Goal: Transaction & Acquisition: Purchase product/service

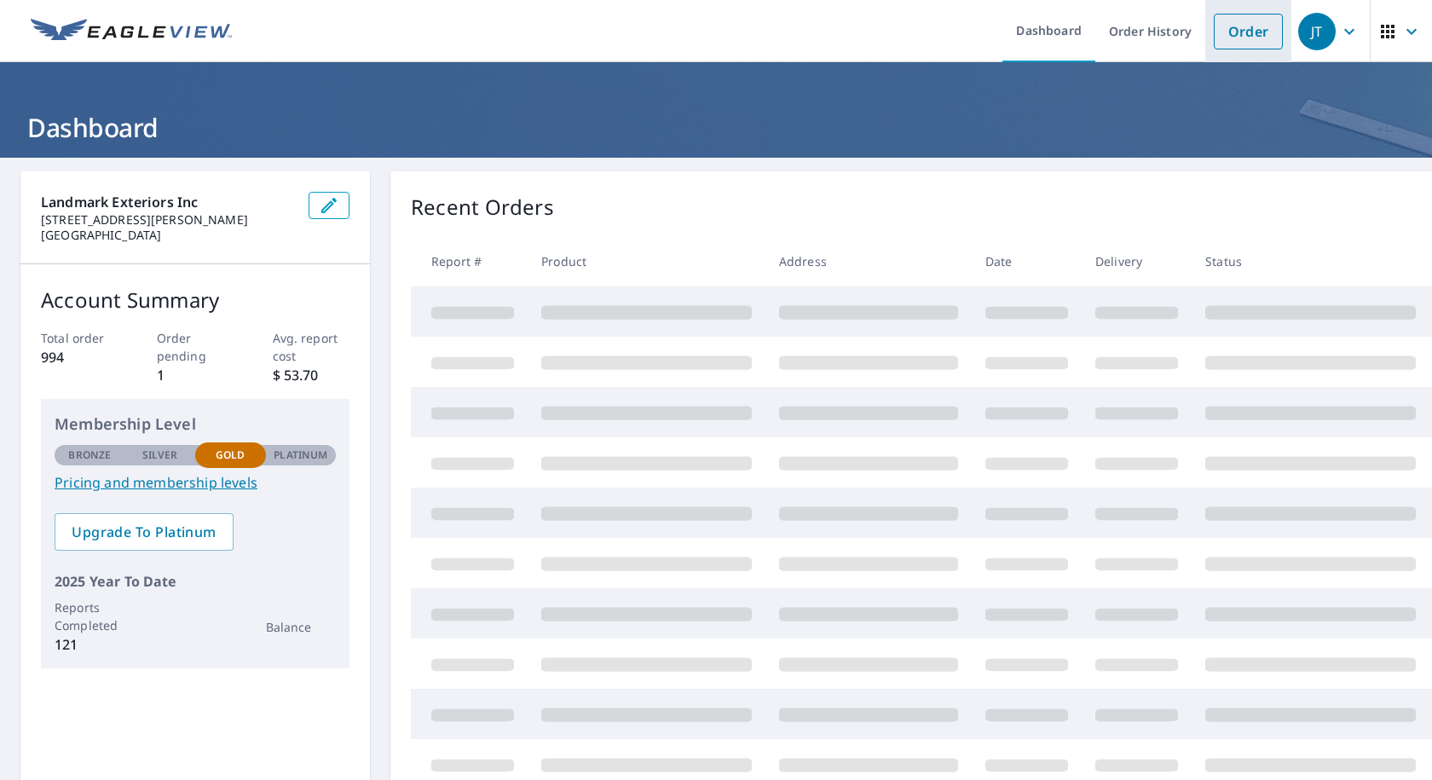
click at [1241, 46] on link "Order" at bounding box center [1247, 32] width 69 height 36
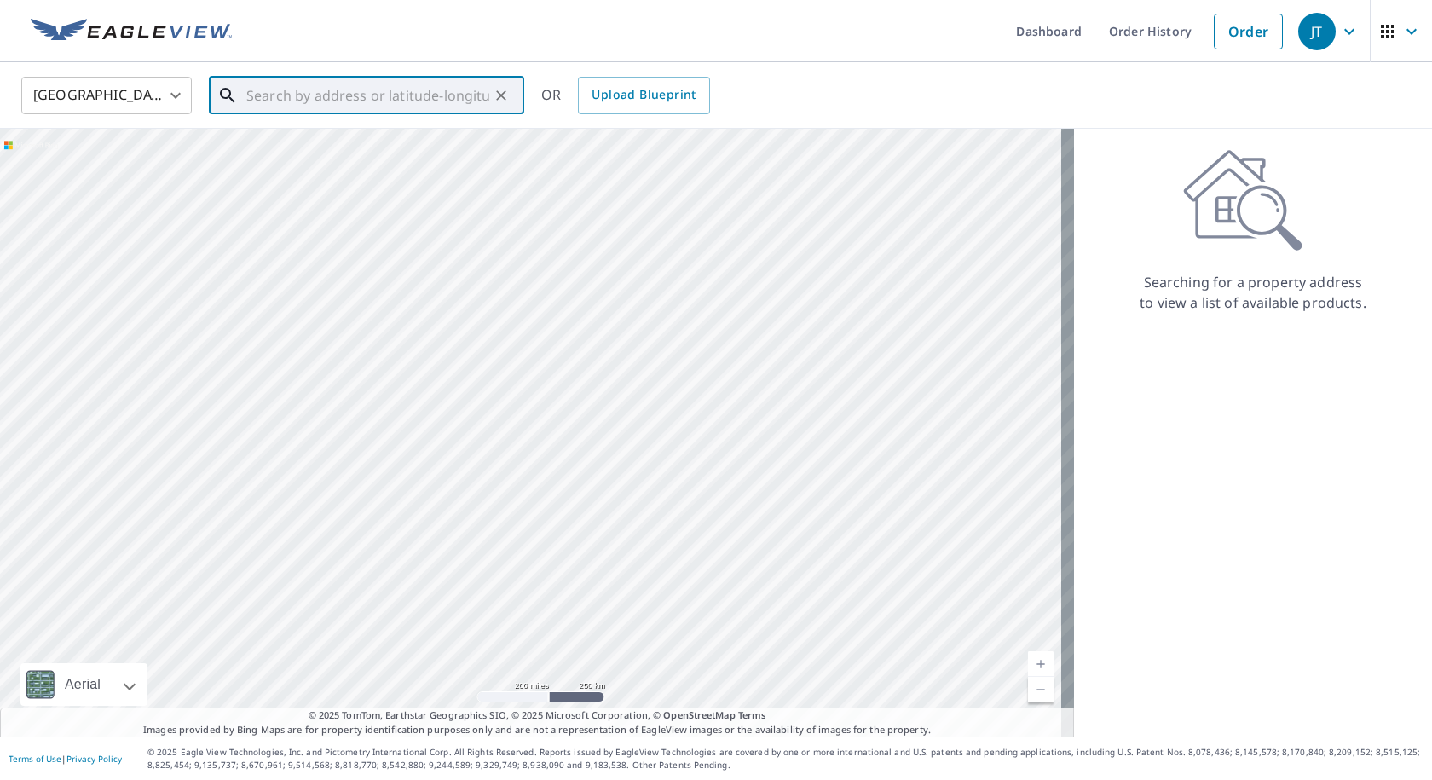
click at [362, 98] on input "text" at bounding box center [367, 96] width 243 height 48
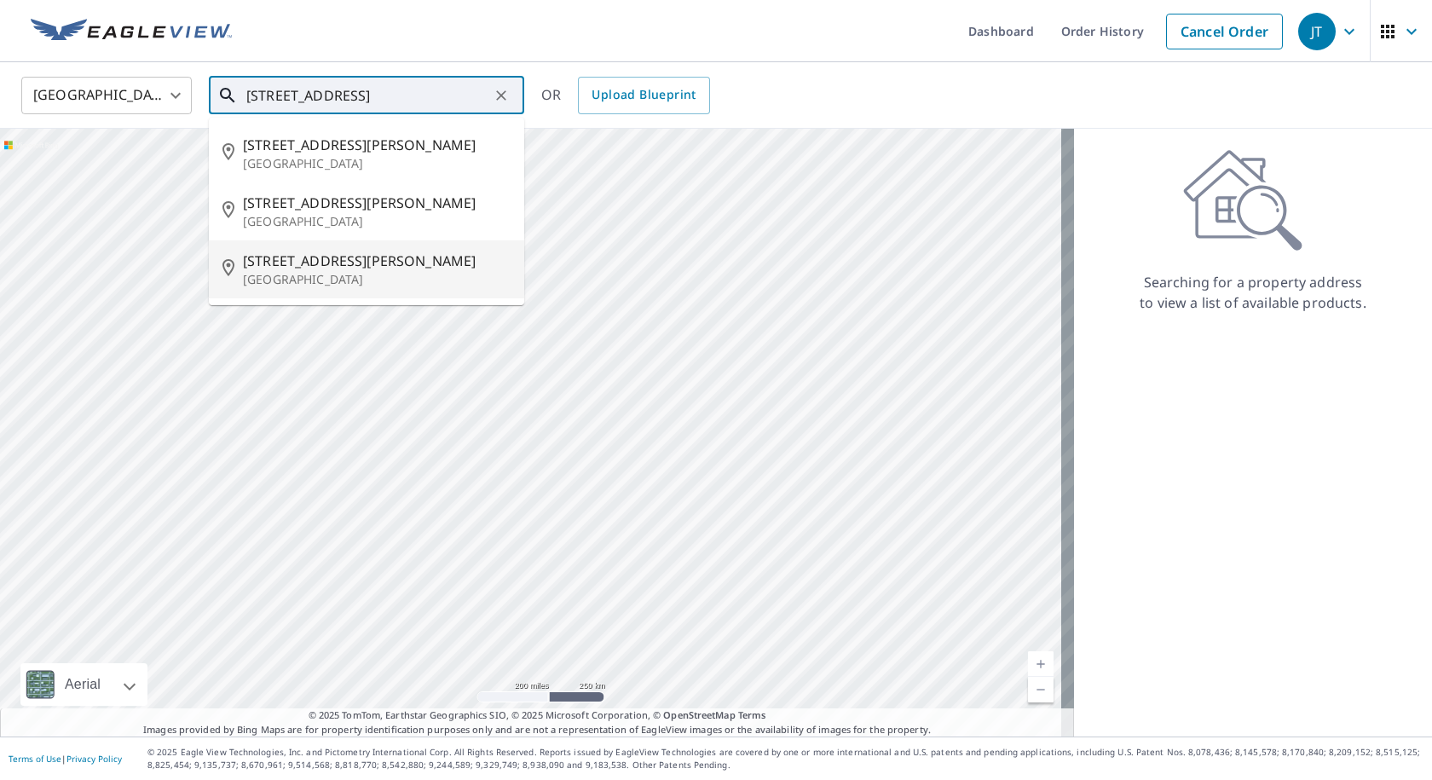
click at [327, 279] on p "[GEOGRAPHIC_DATA]" at bounding box center [377, 279] width 268 height 17
type input "[STREET_ADDRESS][PERSON_NAME]"
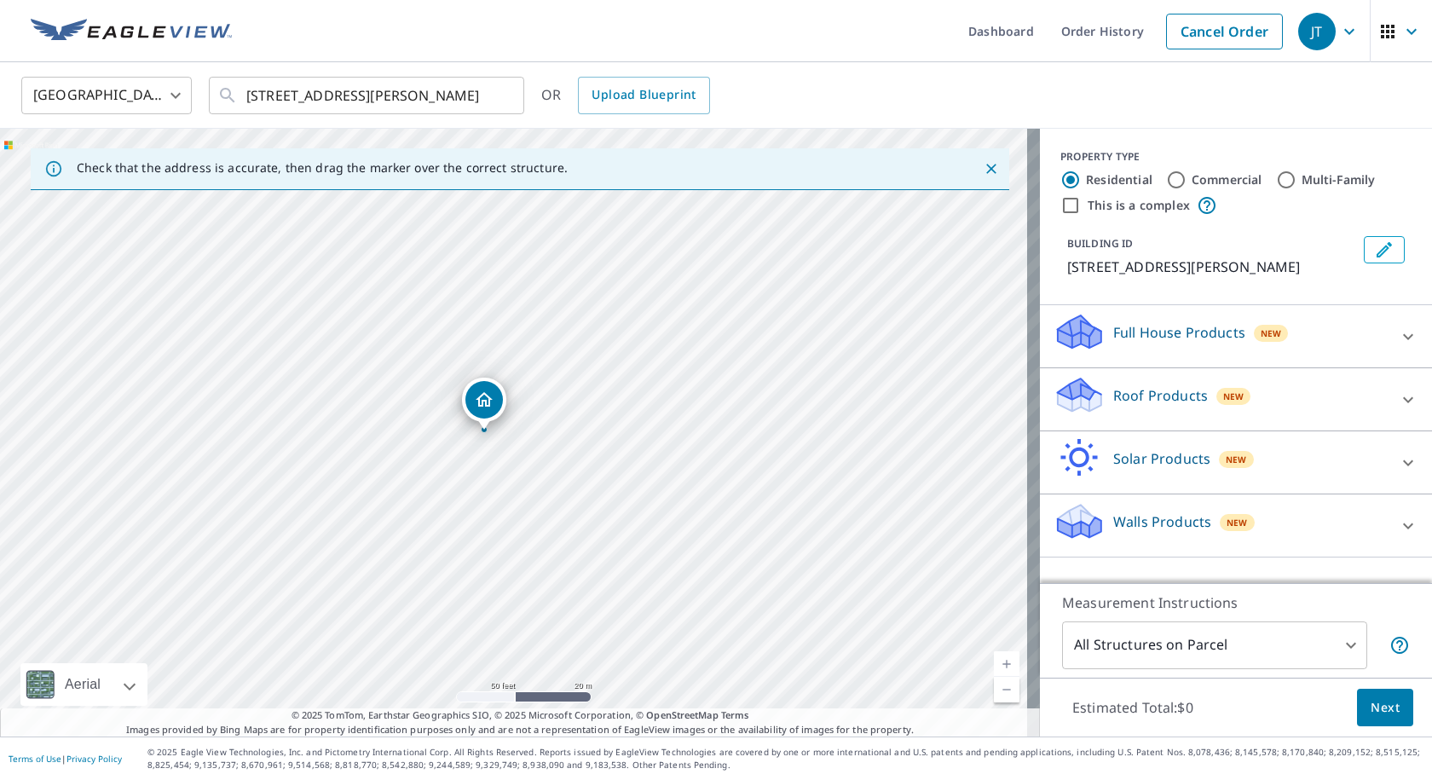
click at [1226, 383] on div "Roof Products New" at bounding box center [1220, 399] width 334 height 49
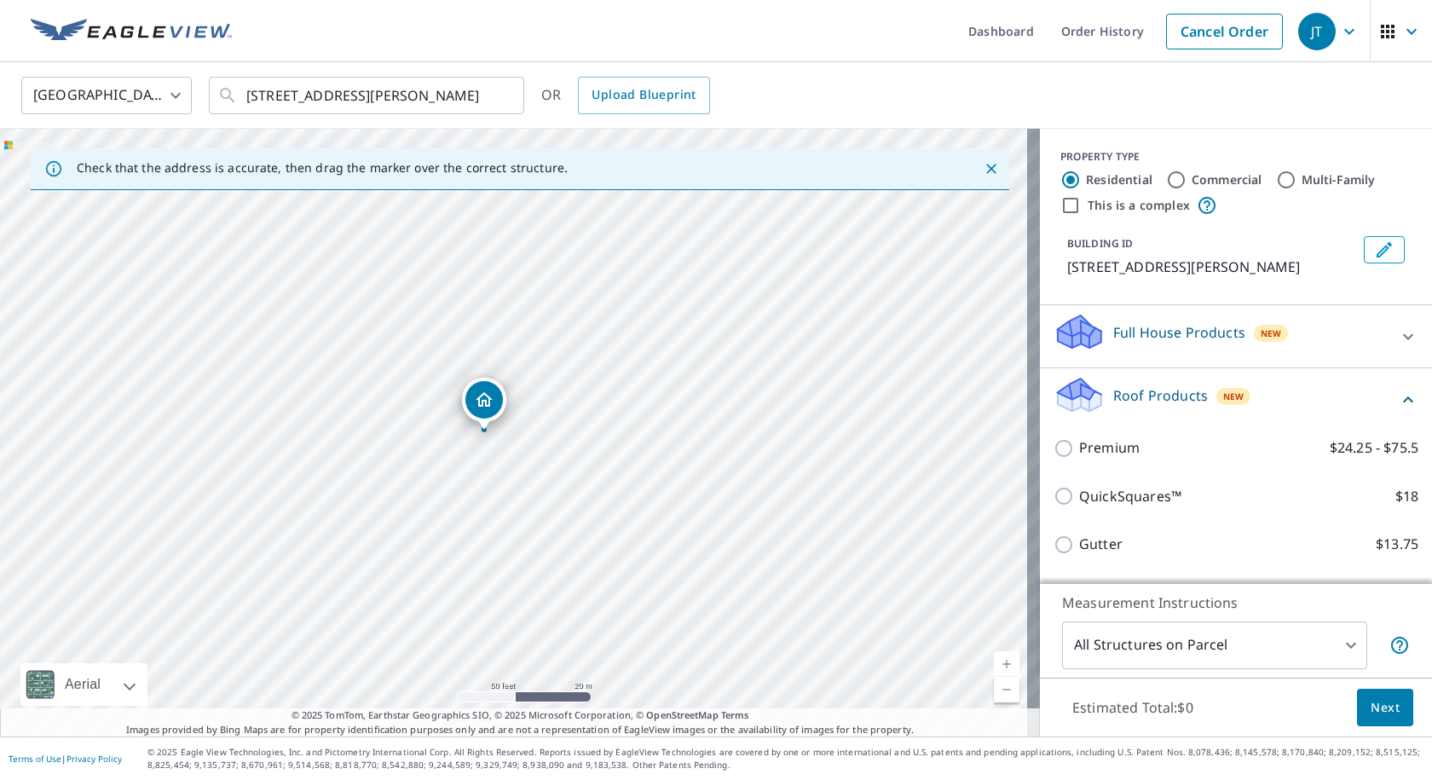
click at [1129, 436] on div "Premium $24.25 - $75.5" at bounding box center [1235, 447] width 365 height 49
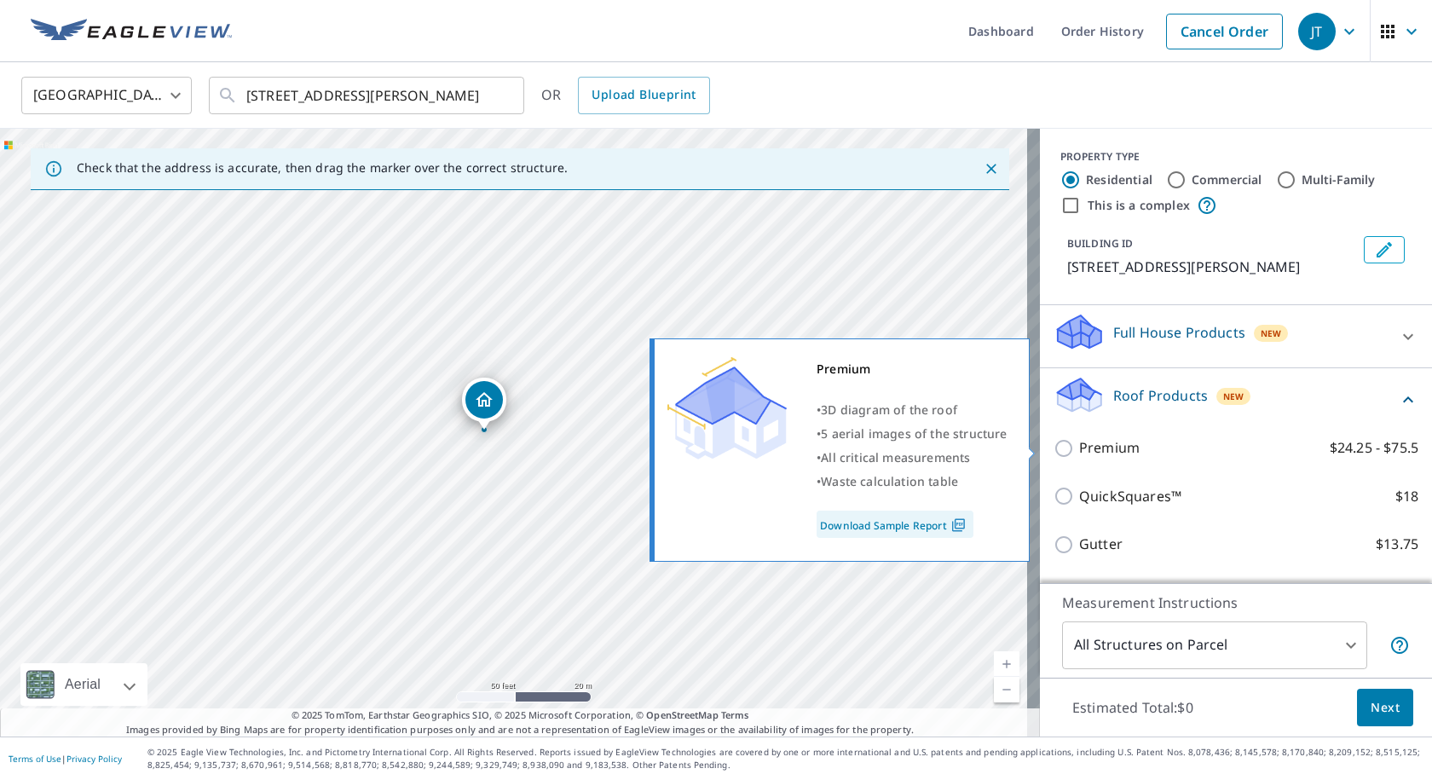
click at [1079, 446] on p "Premium" at bounding box center [1109, 447] width 60 height 21
click at [1073, 446] on input "Premium $24.25 - $75.5" at bounding box center [1066, 448] width 26 height 20
checkbox input "true"
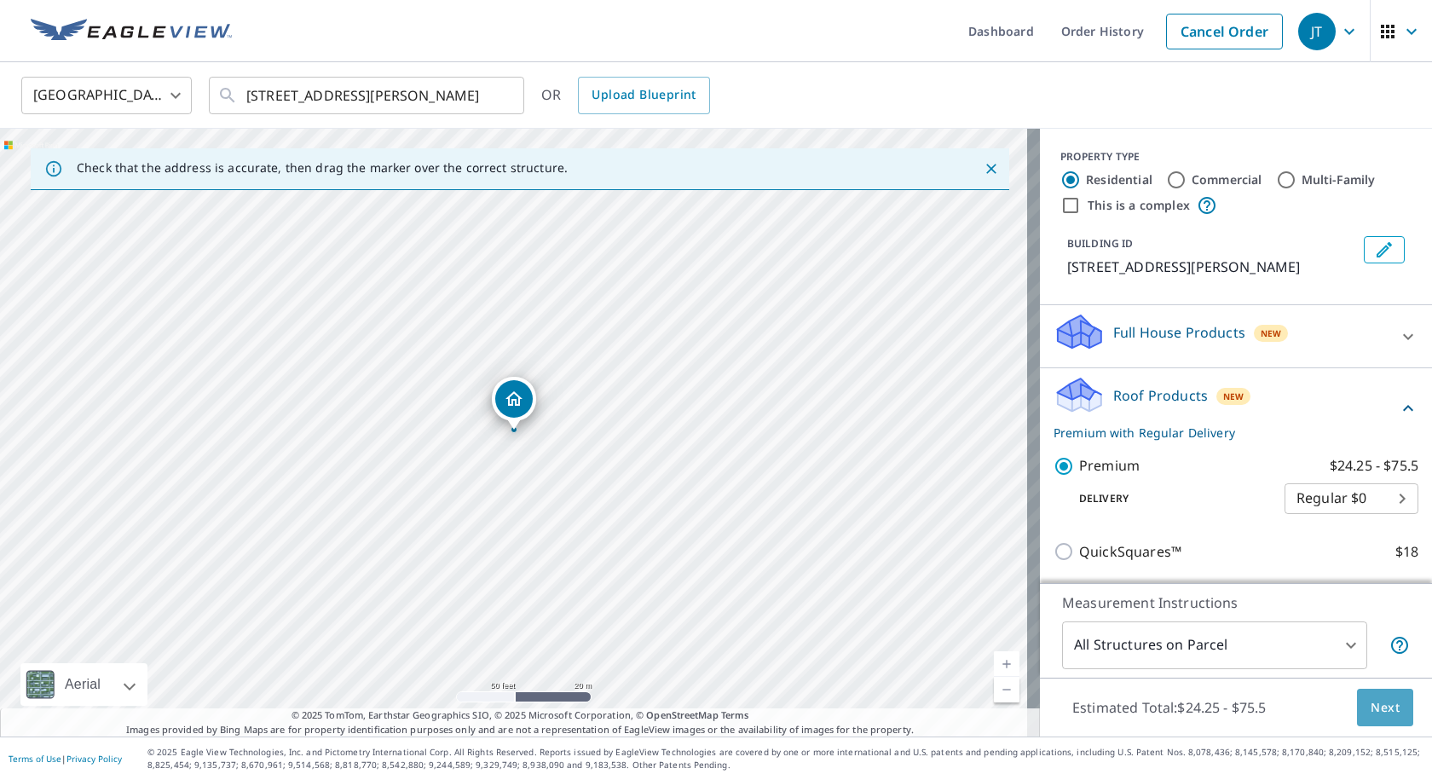
click at [1391, 699] on button "Next" at bounding box center [1385, 707] width 56 height 38
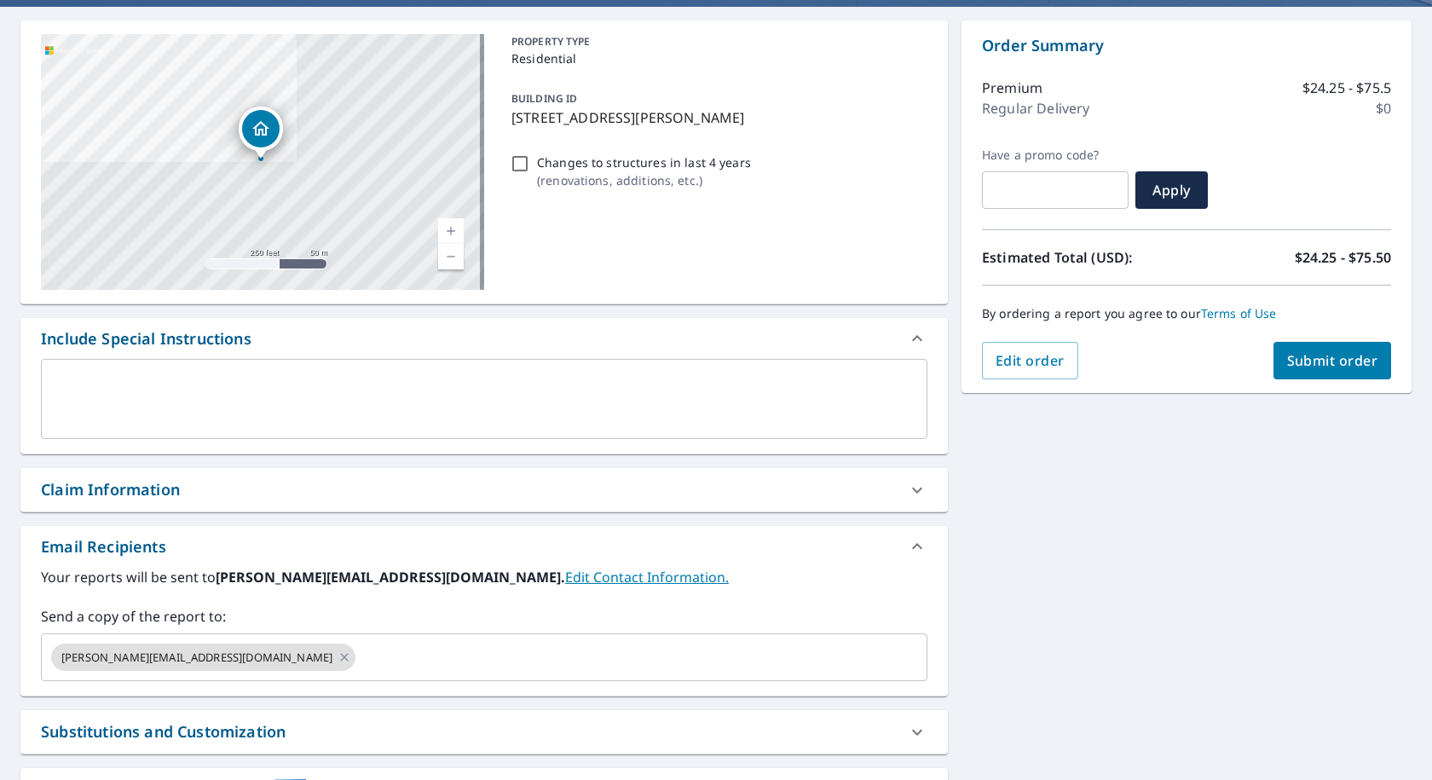
scroll to position [293, 0]
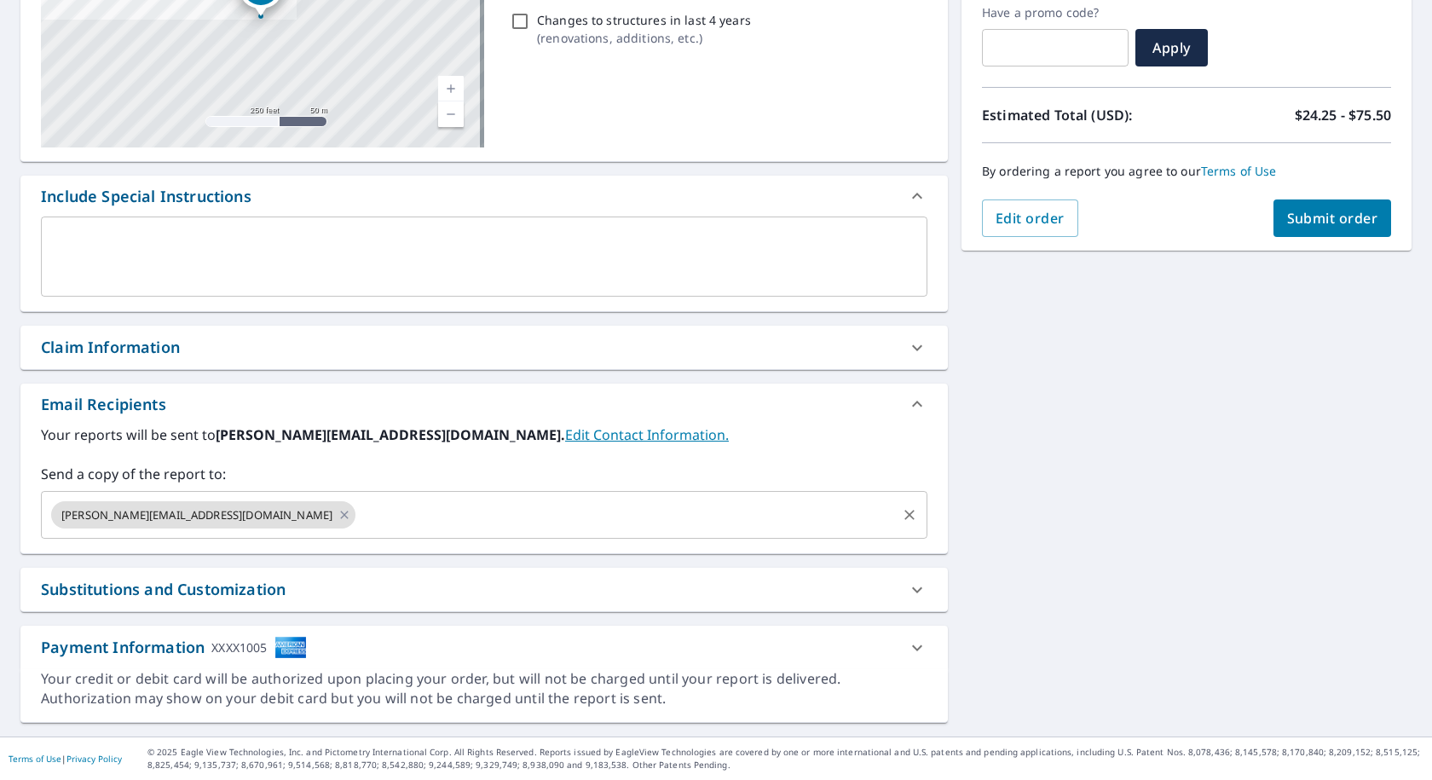
click at [593, 502] on input "text" at bounding box center [626, 514] width 536 height 32
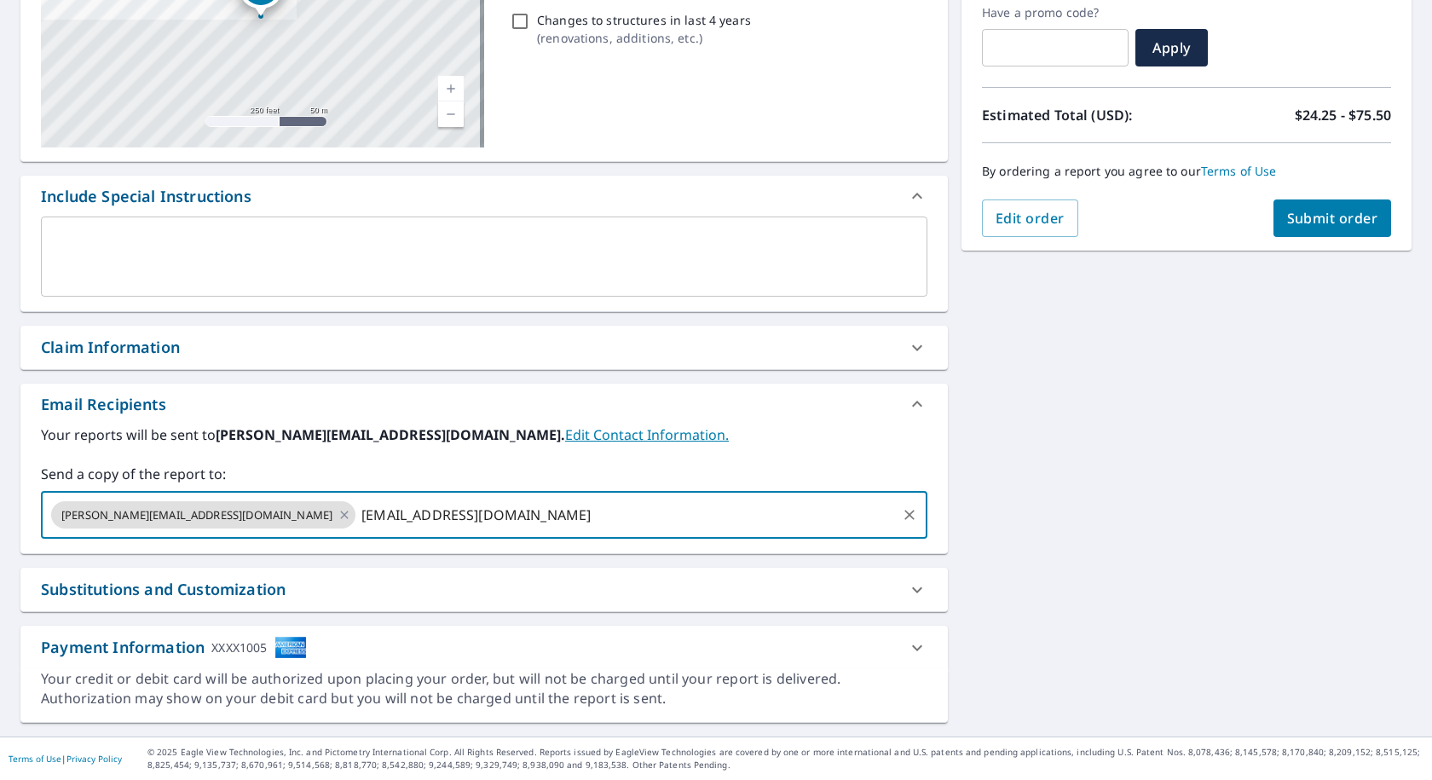
type input "[EMAIL_ADDRESS][DOMAIN_NAME]"
click at [1320, 201] on button "Submit order" at bounding box center [1332, 217] width 118 height 37
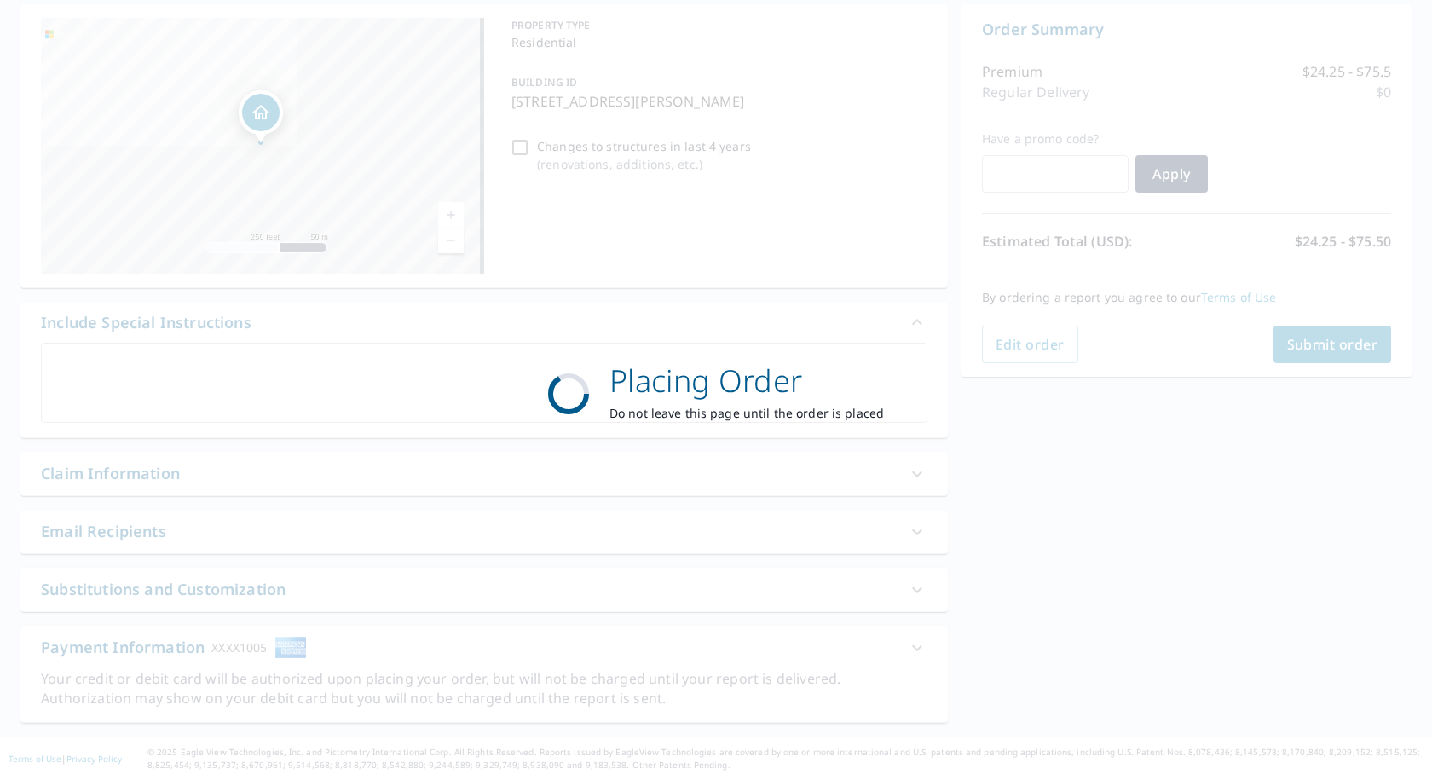
scroll to position [167, 0]
